Goal: Transaction & Acquisition: Purchase product/service

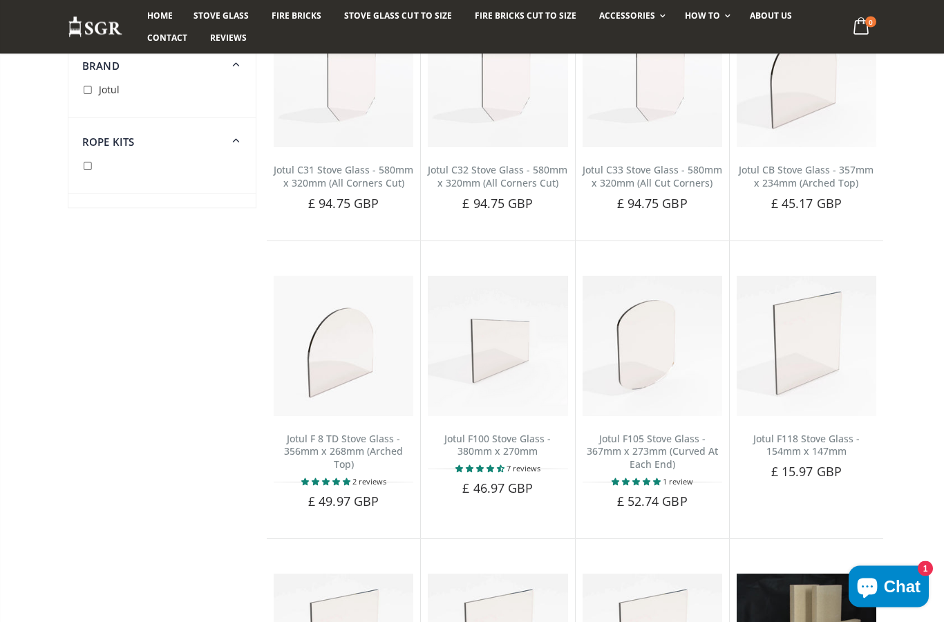
scroll to position [761, 0]
click at [103, 147] on span "Rope Kits" at bounding box center [108, 142] width 52 height 14
click at [100, 145] on span "Rope Kits" at bounding box center [108, 142] width 52 height 14
click at [243, 139] on icon at bounding box center [236, 139] width 17 height 16
click at [120, 136] on span "Rope Kits" at bounding box center [108, 142] width 52 height 14
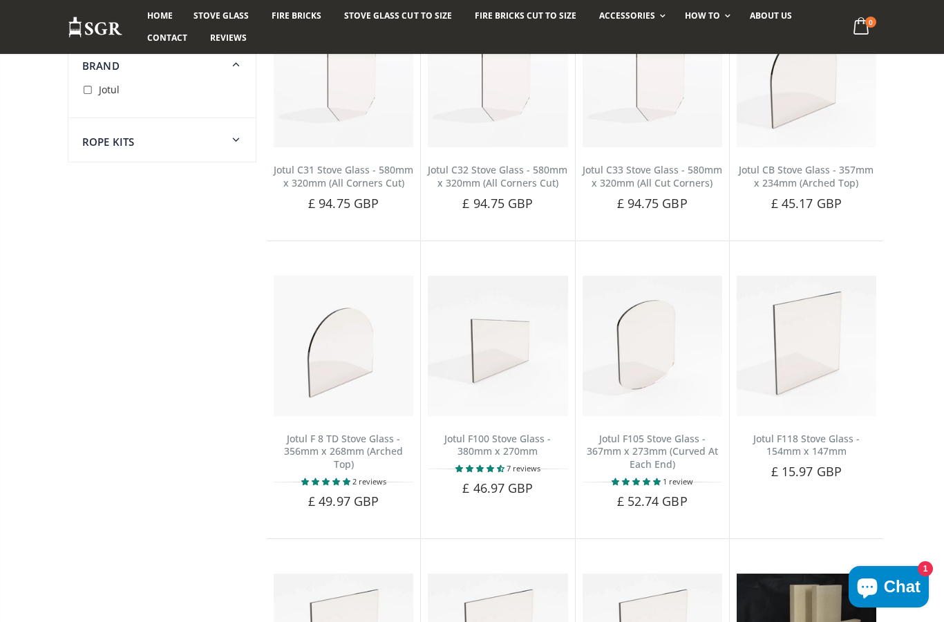
click at [130, 152] on div at bounding box center [161, 155] width 187 height 14
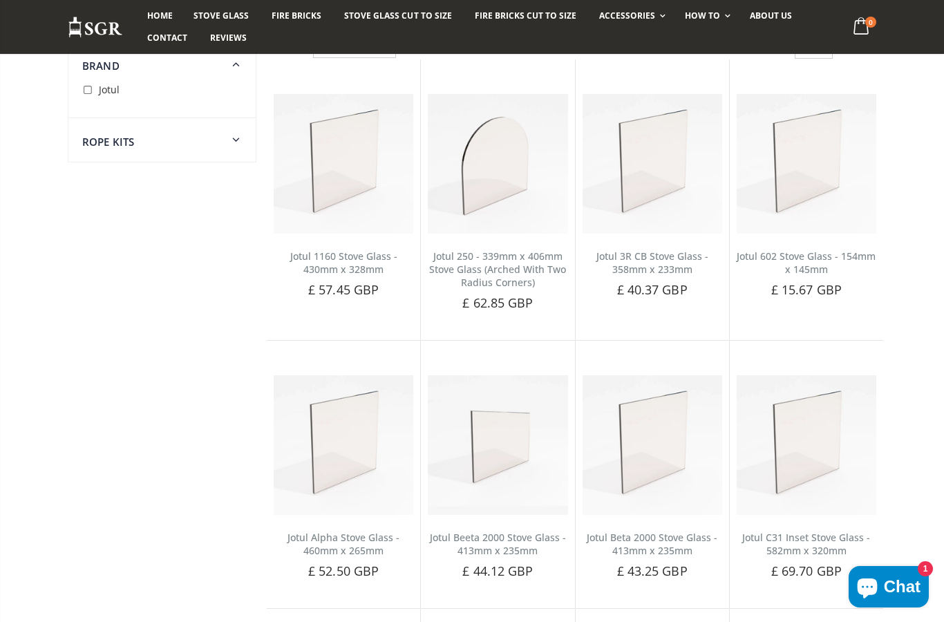
scroll to position [0, 0]
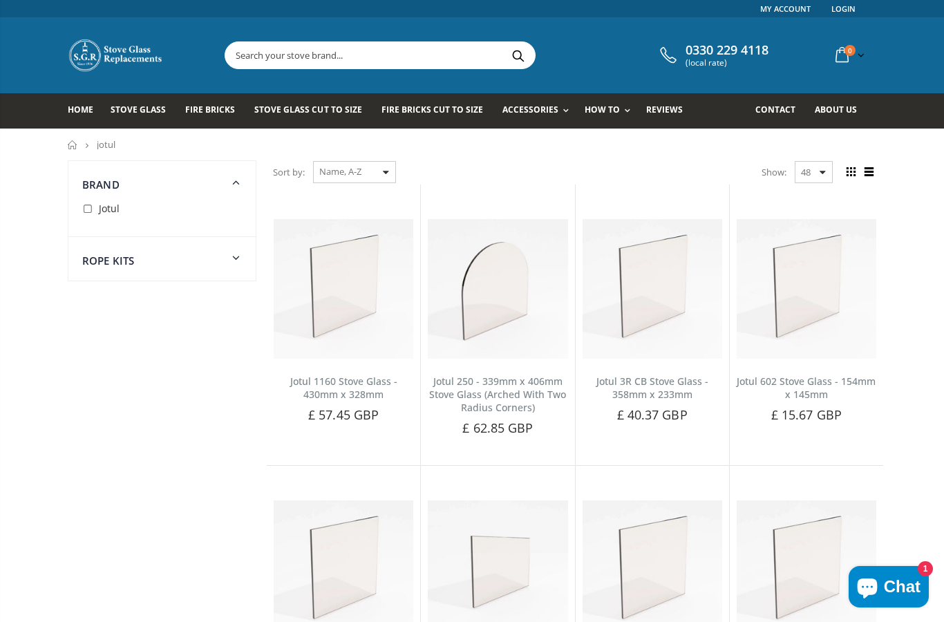
click at [549, 154] on link "Rope Kits" at bounding box center [581, 146] width 141 height 23
click at [272, 54] on input "text" at bounding box center [457, 55] width 464 height 26
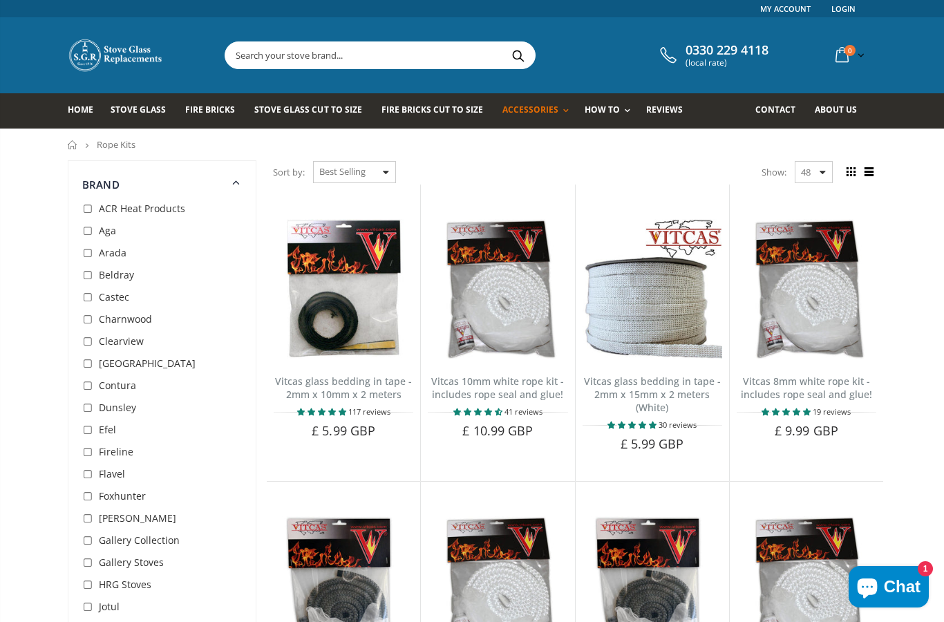
click at [283, 56] on input "text" at bounding box center [457, 55] width 464 height 26
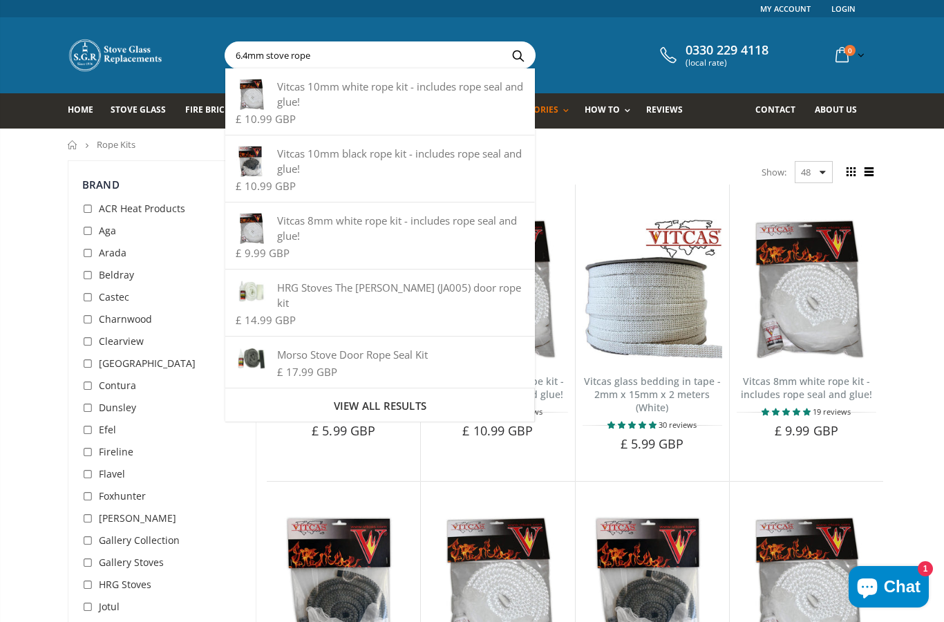
type input "6.4mm stove rope"
click at [518, 55] on button "Search" at bounding box center [517, 55] width 31 height 26
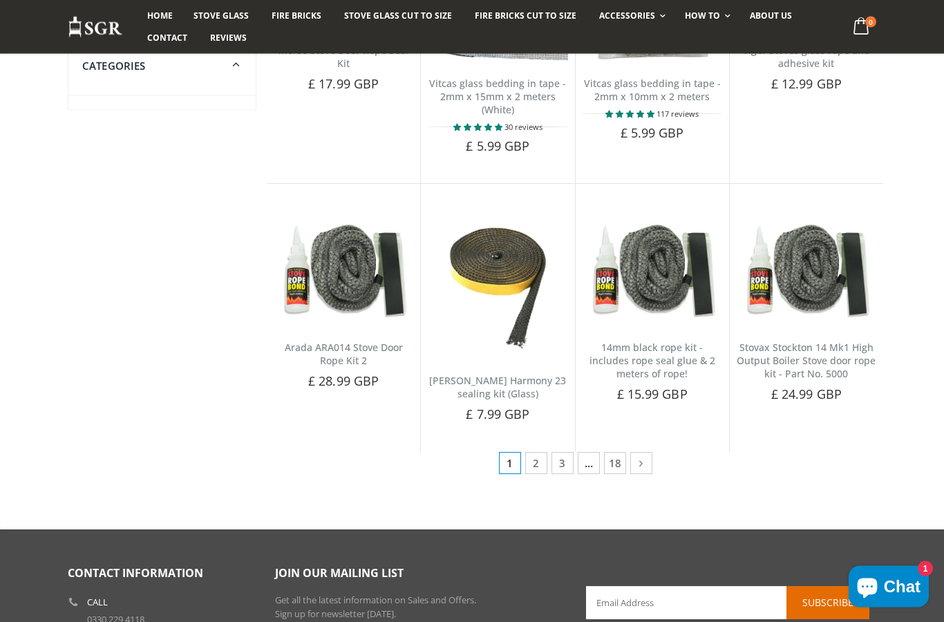
scroll to position [580, 0]
